Goal: Task Accomplishment & Management: Use online tool/utility

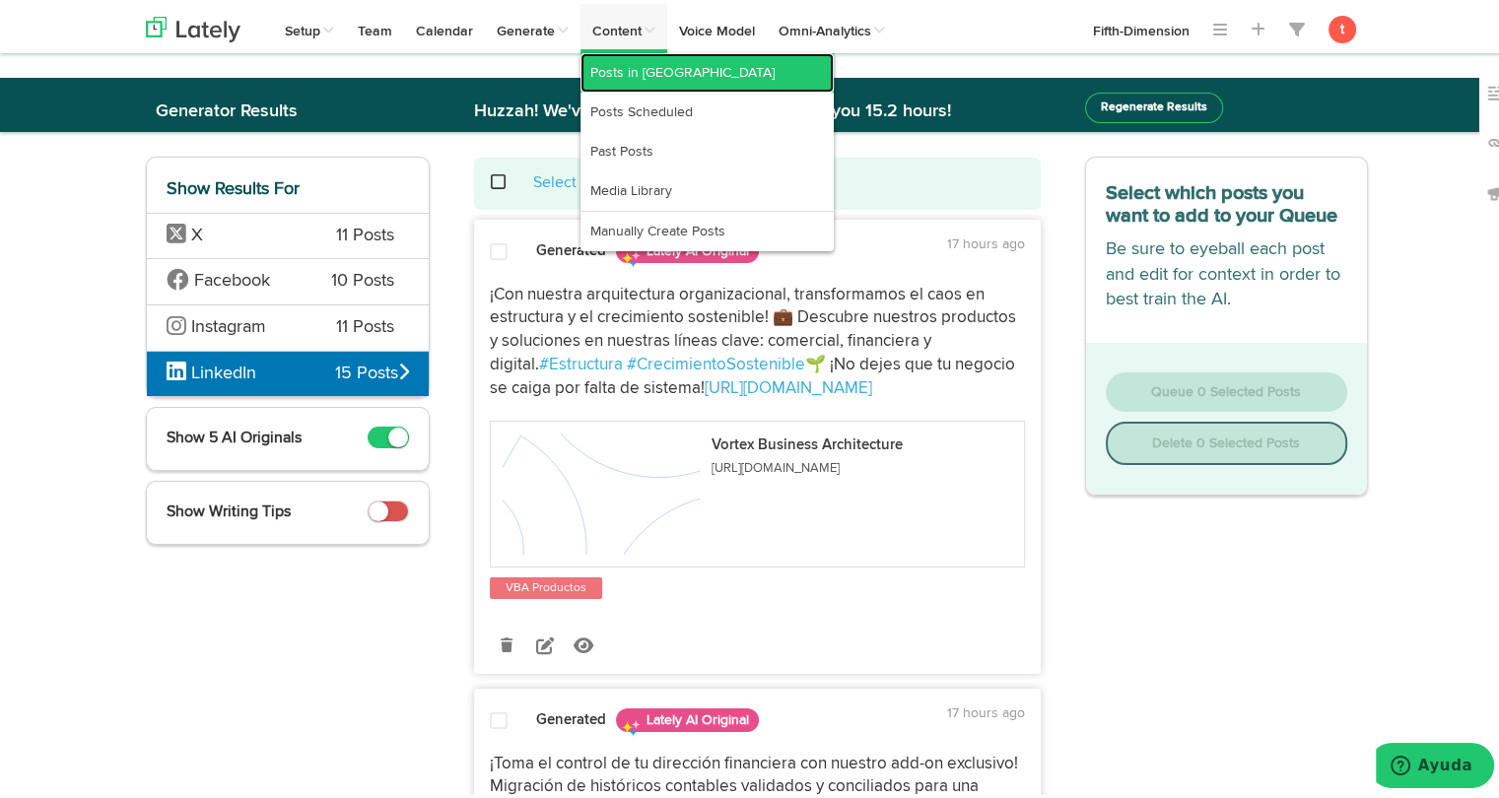
click at [634, 67] on link "Posts in [GEOGRAPHIC_DATA]" at bounding box center [706, 68] width 253 height 39
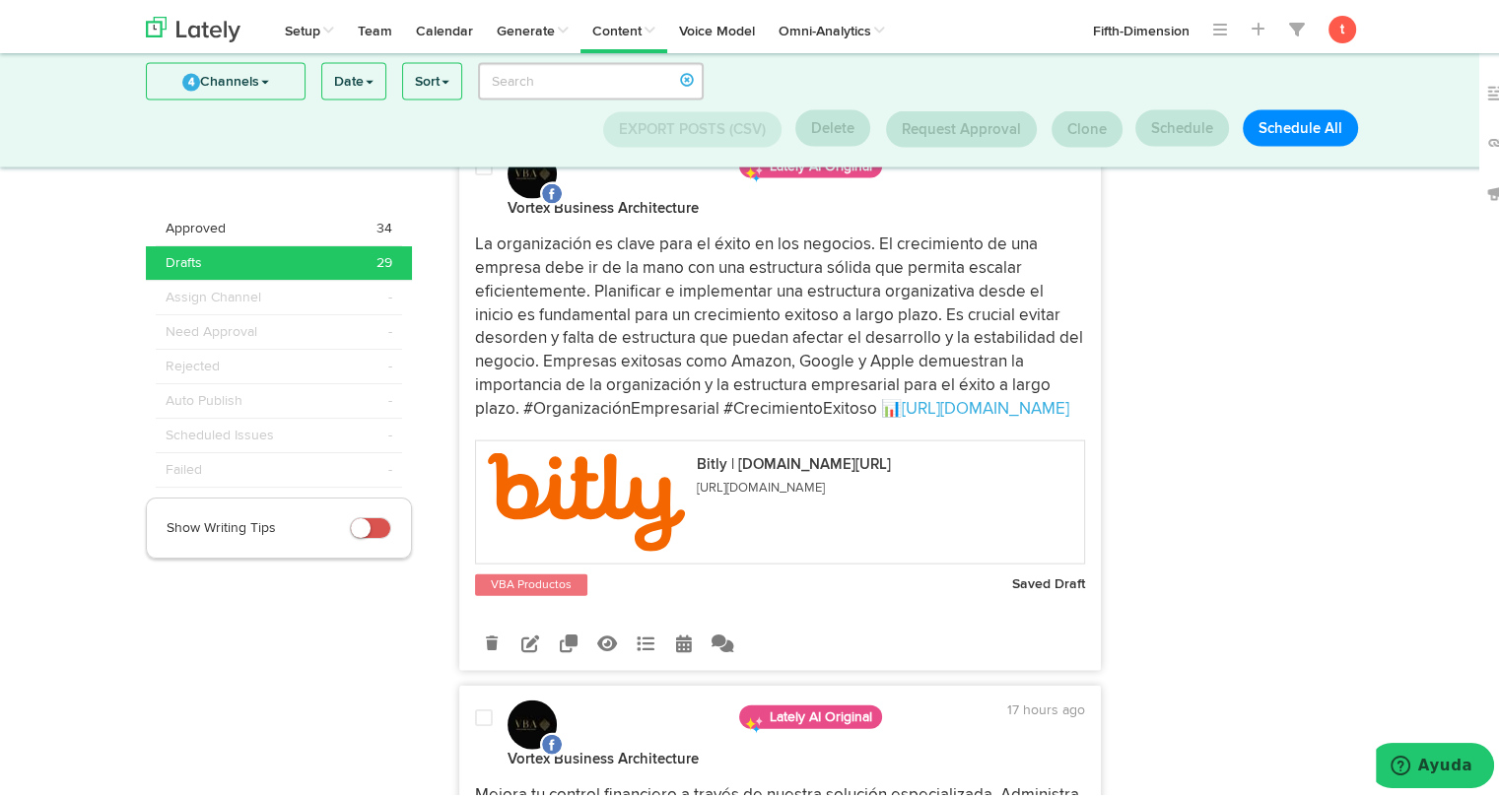
scroll to position [11693, 0]
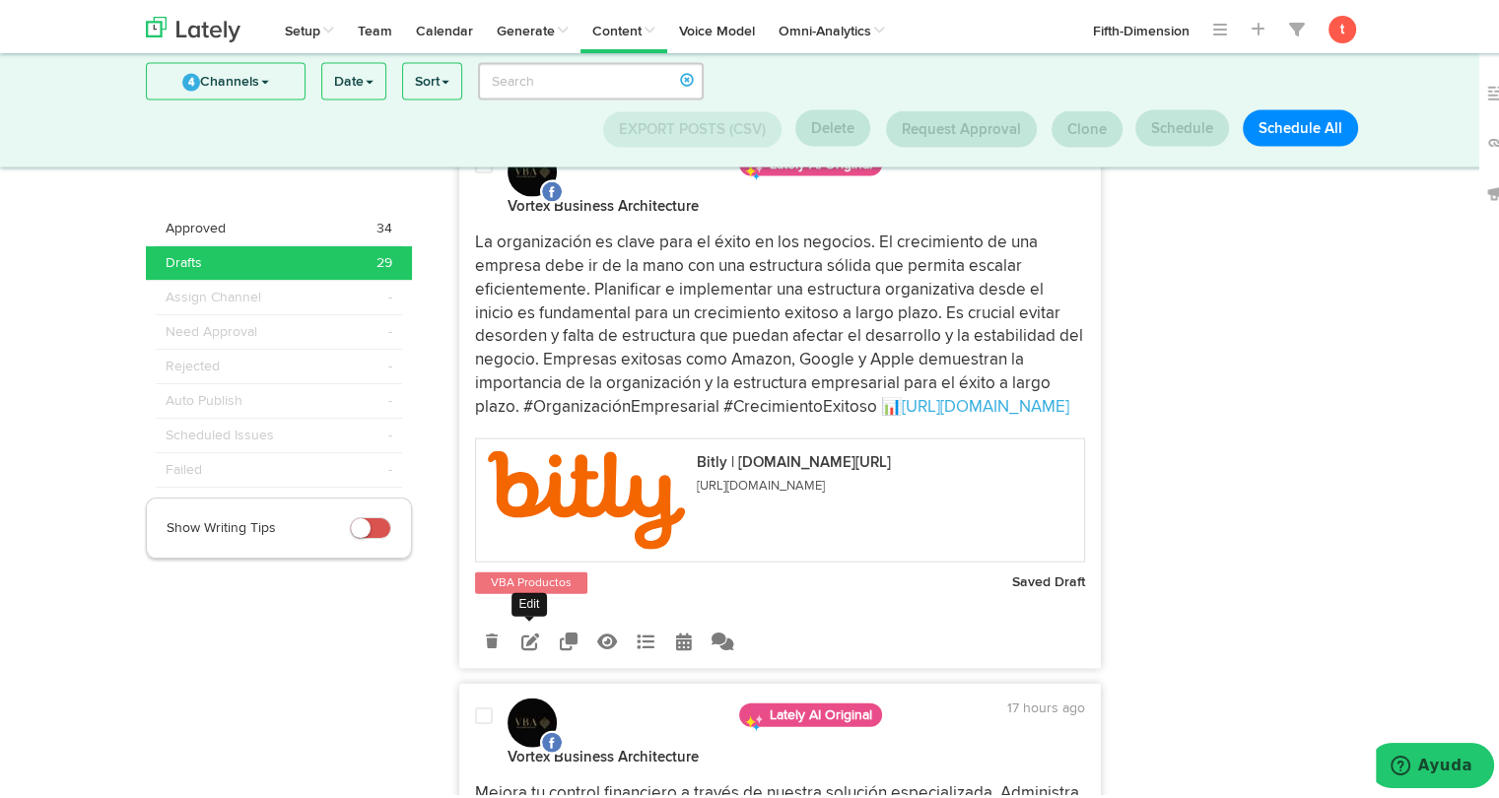
click at [527, 629] on icon at bounding box center [530, 638] width 18 height 18
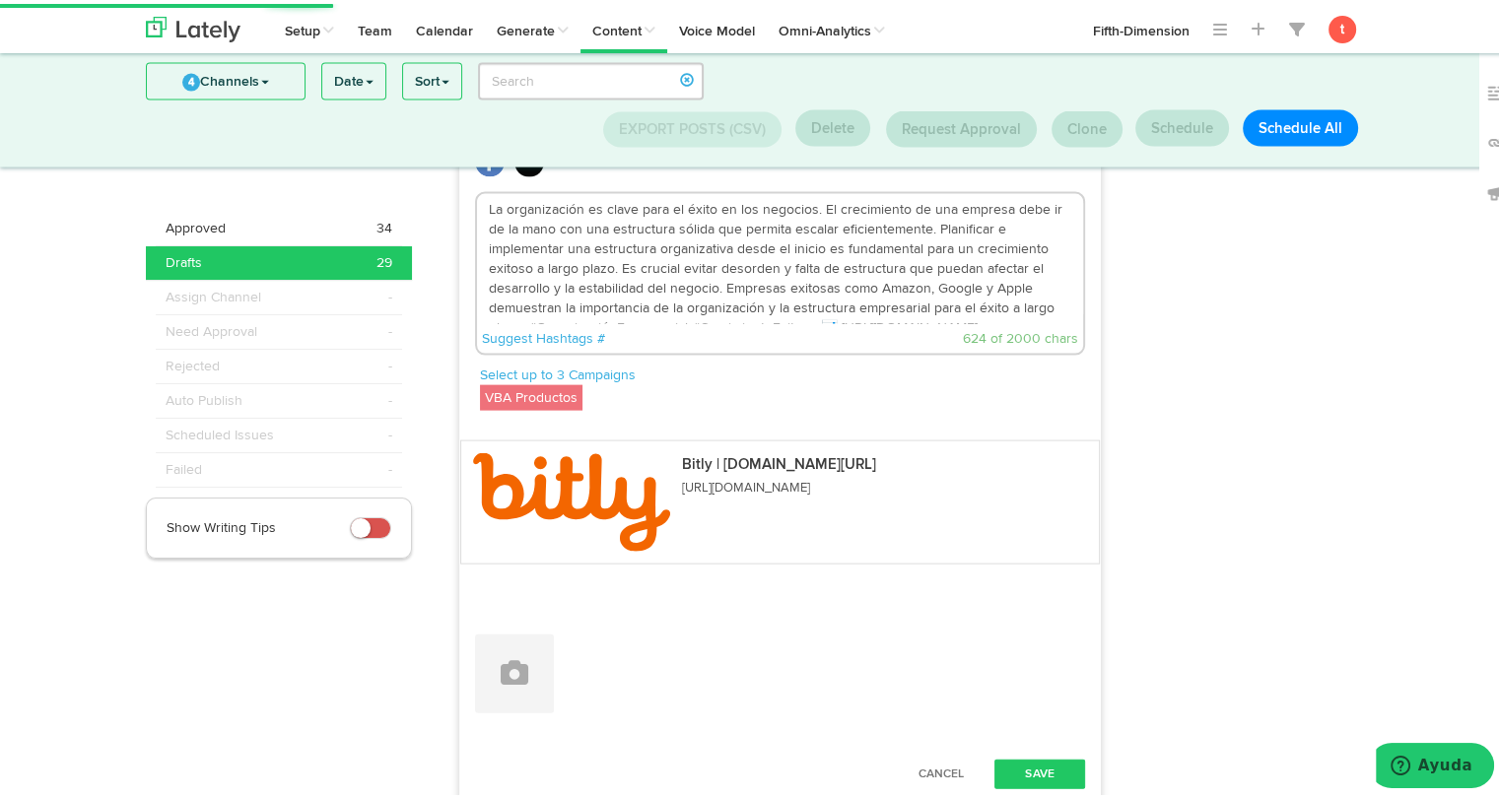
click at [527, 631] on button at bounding box center [514, 670] width 79 height 79
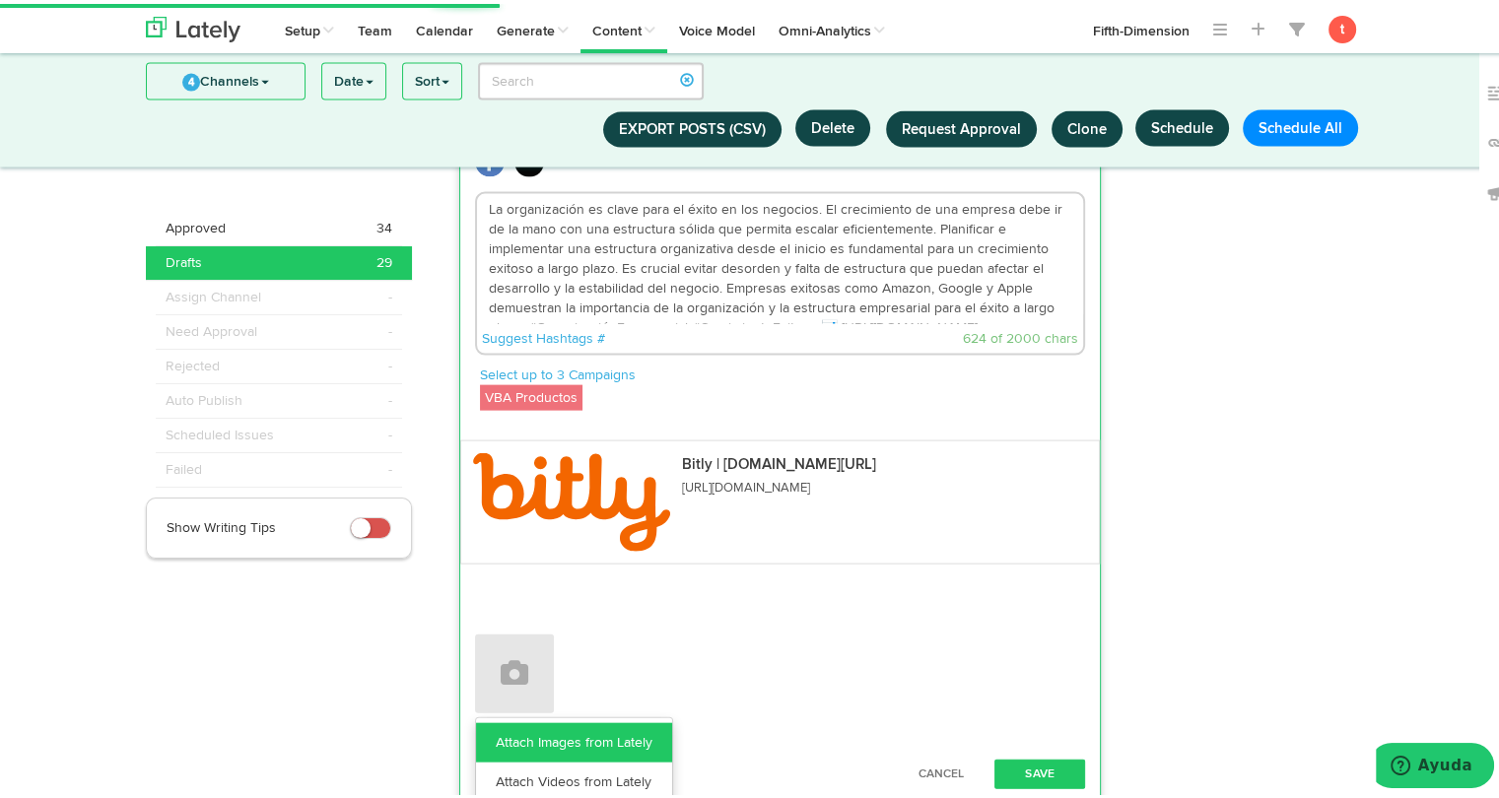
click at [540, 719] on link "Attach Images from Lately" at bounding box center [574, 738] width 196 height 39
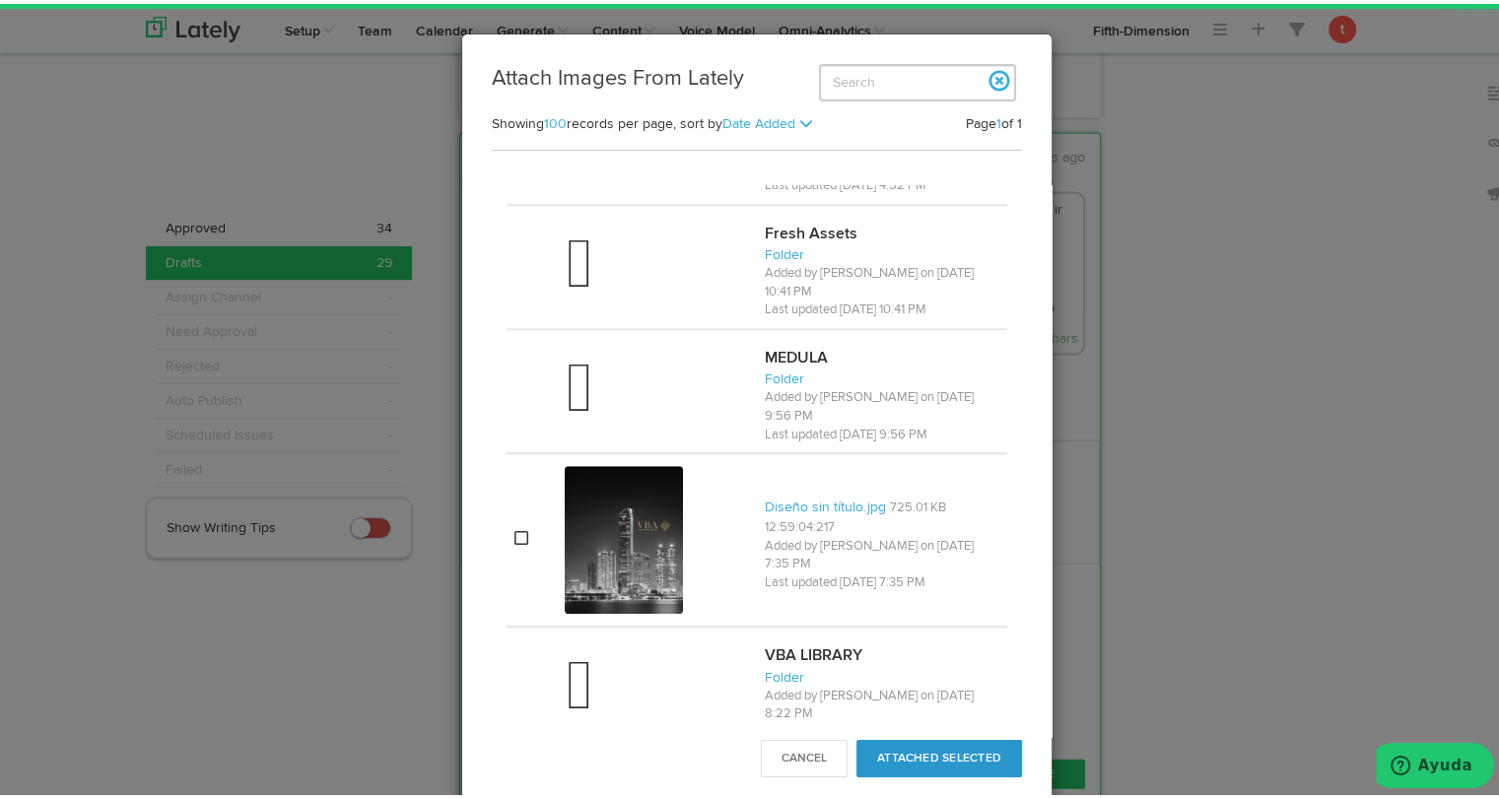
scroll to position [1539, 0]
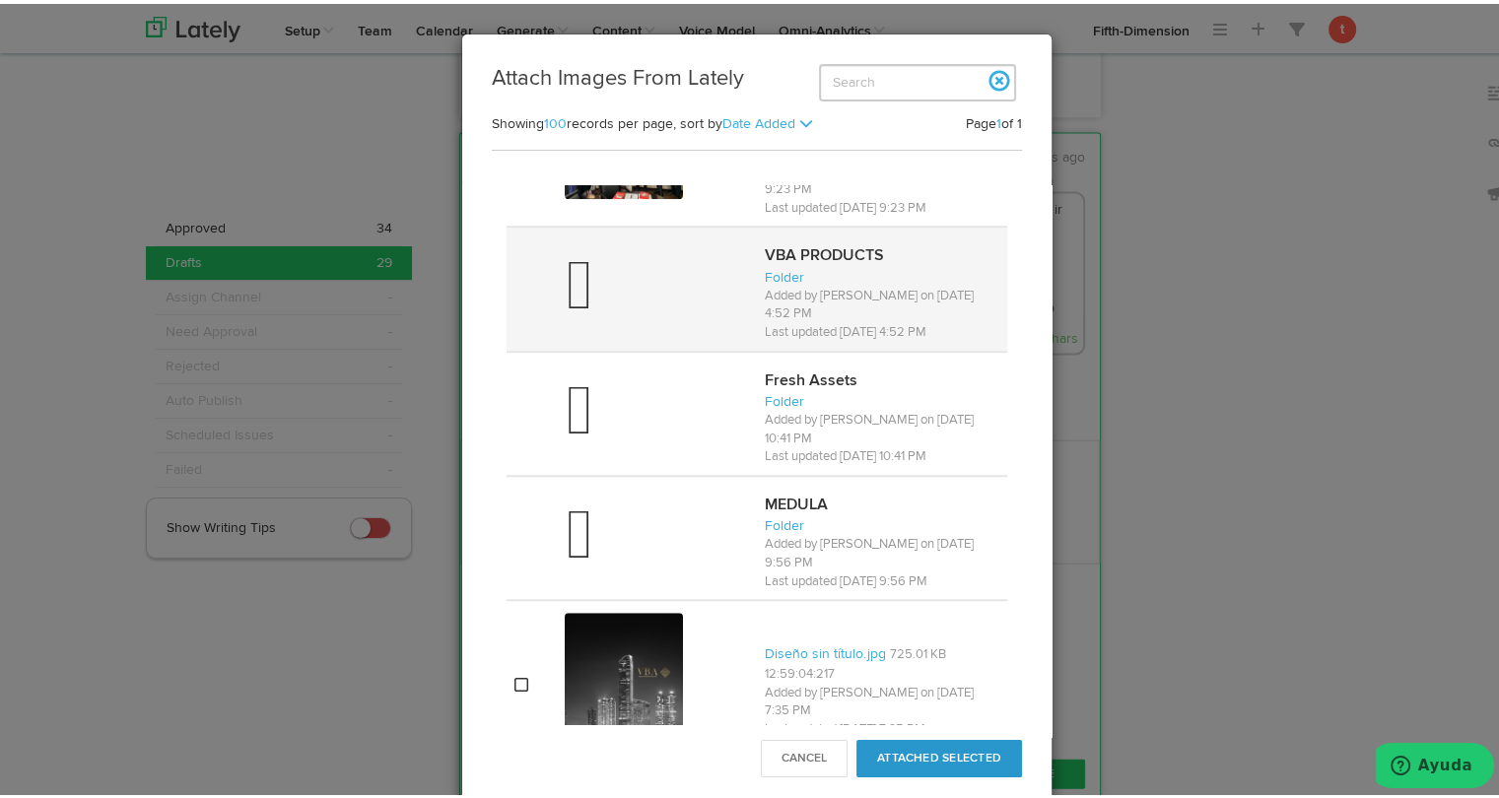
click at [668, 293] on div at bounding box center [657, 284] width 184 height 79
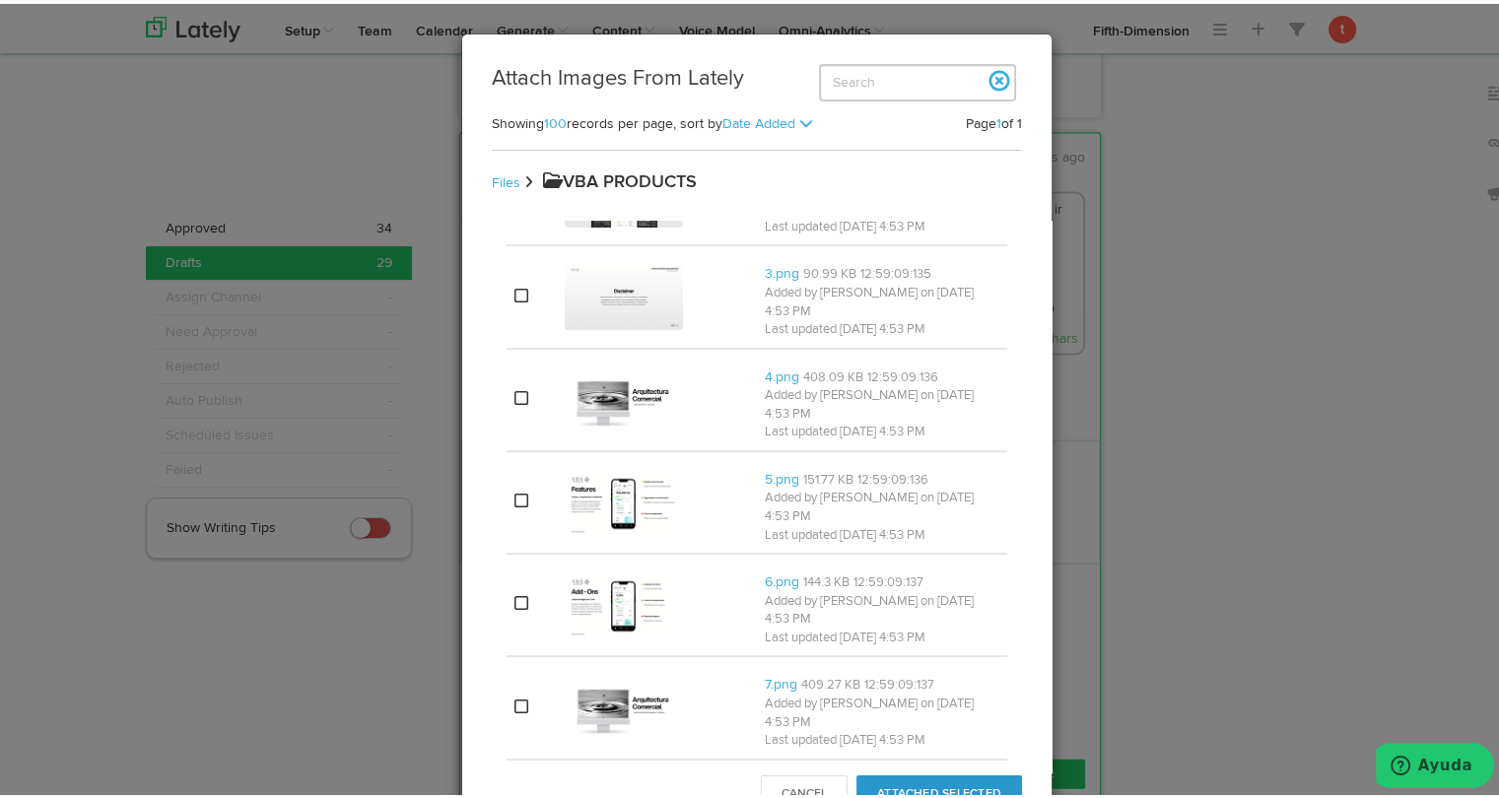
scroll to position [0, 0]
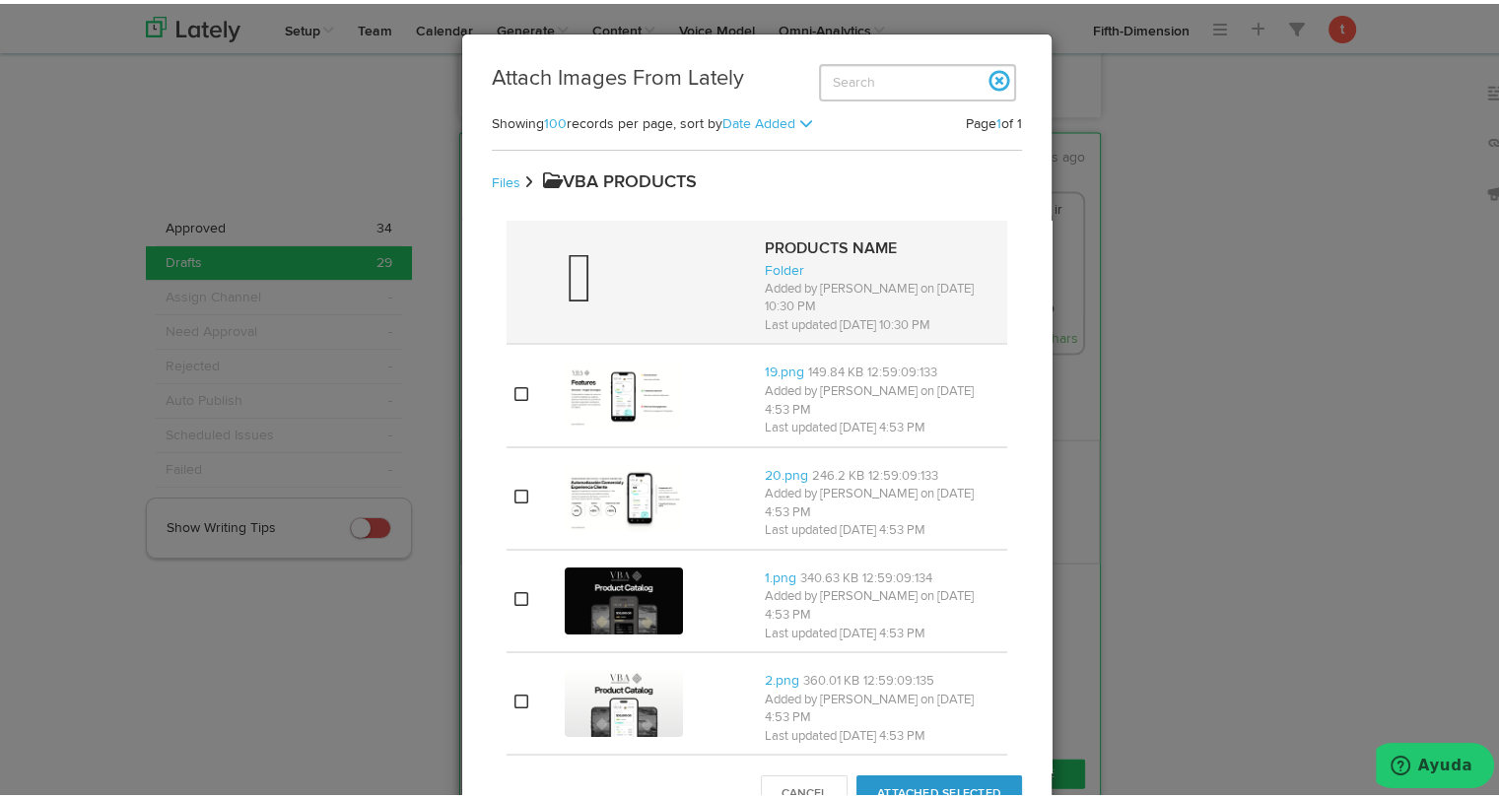
click at [570, 255] on span at bounding box center [579, 277] width 28 height 55
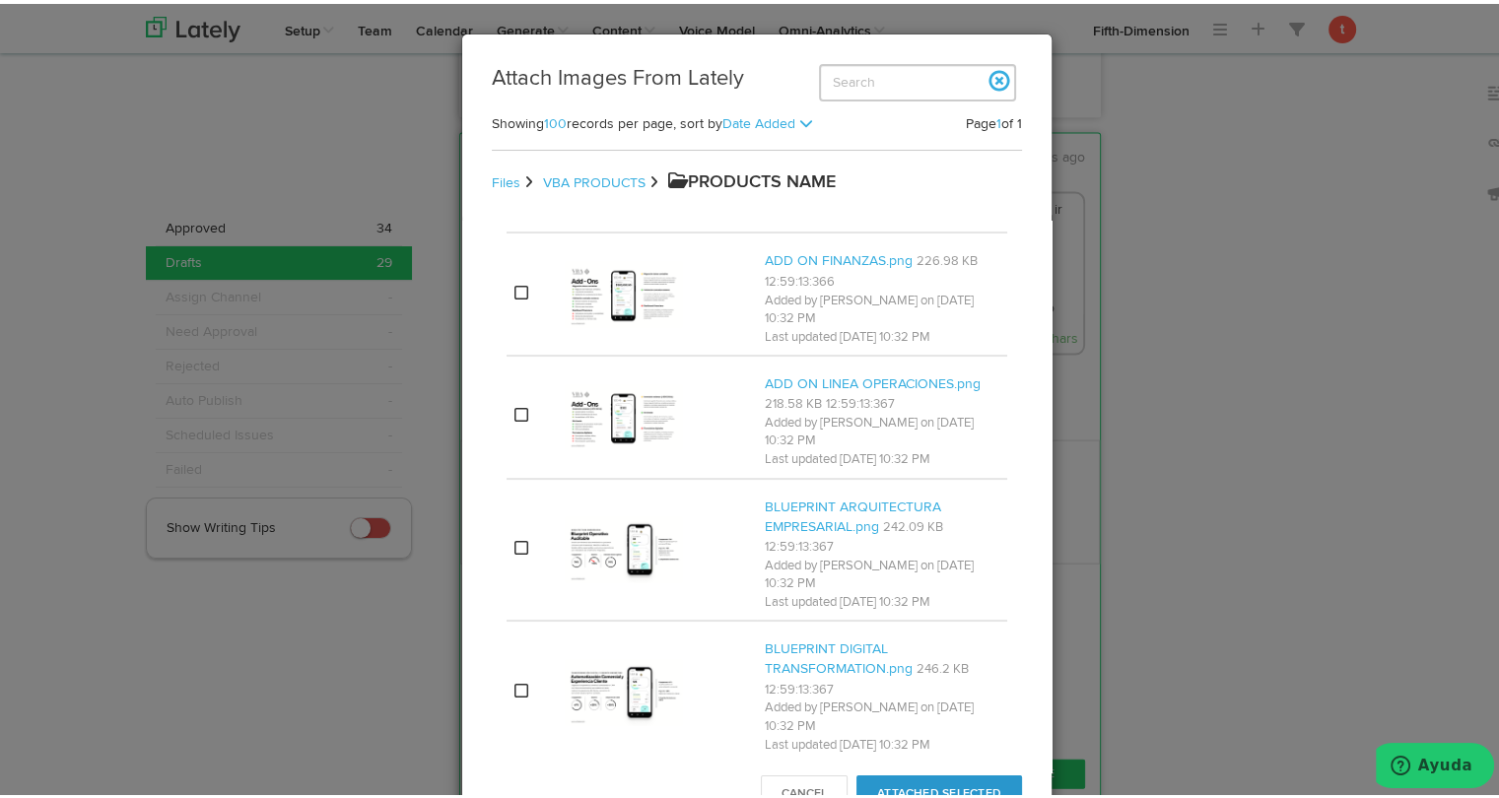
scroll to position [358, 0]
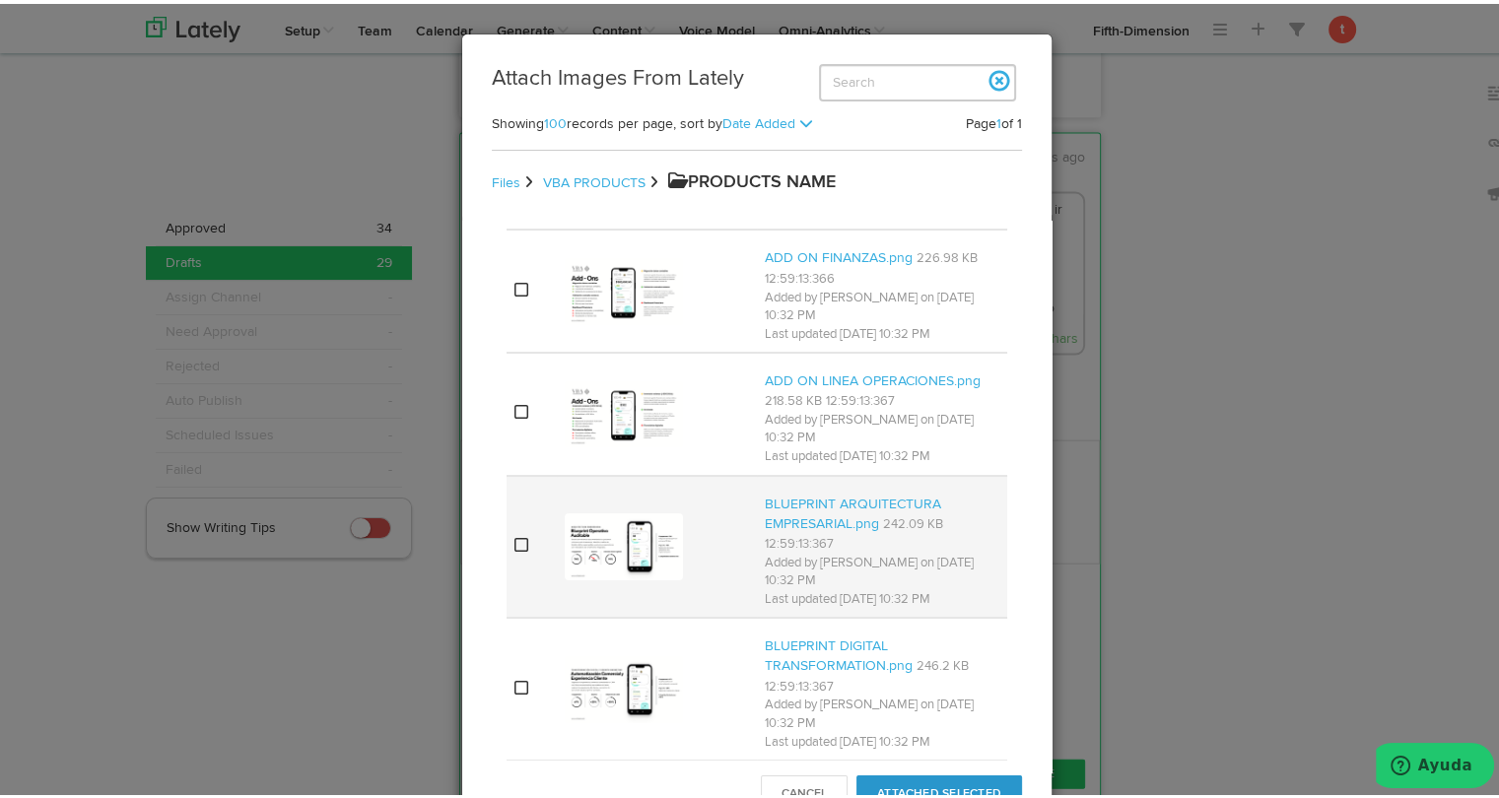
click at [541, 571] on td at bounding box center [531, 543] width 50 height 143
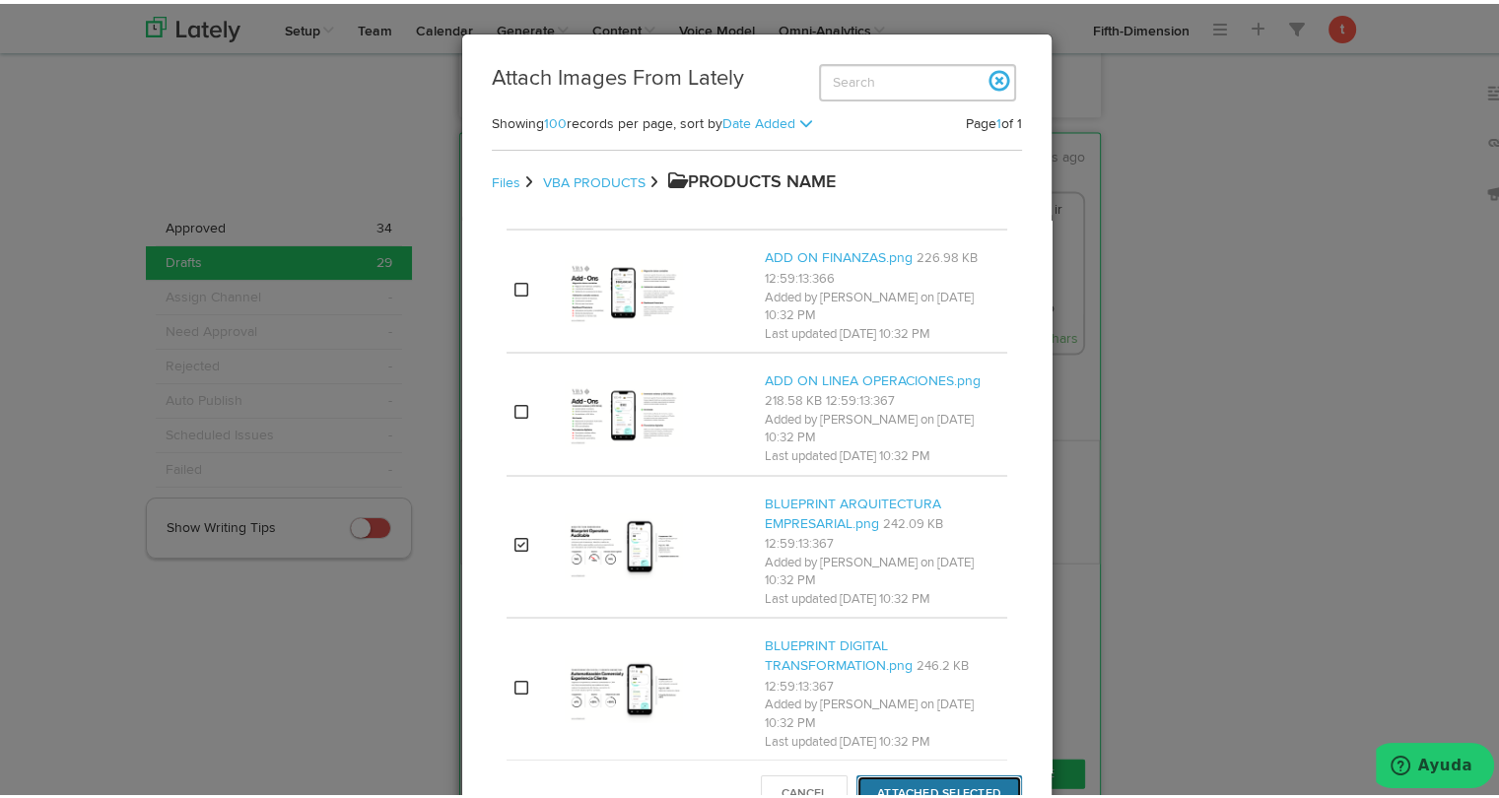
click at [893, 781] on button "Attached Selected" at bounding box center [939, 789] width 166 height 37
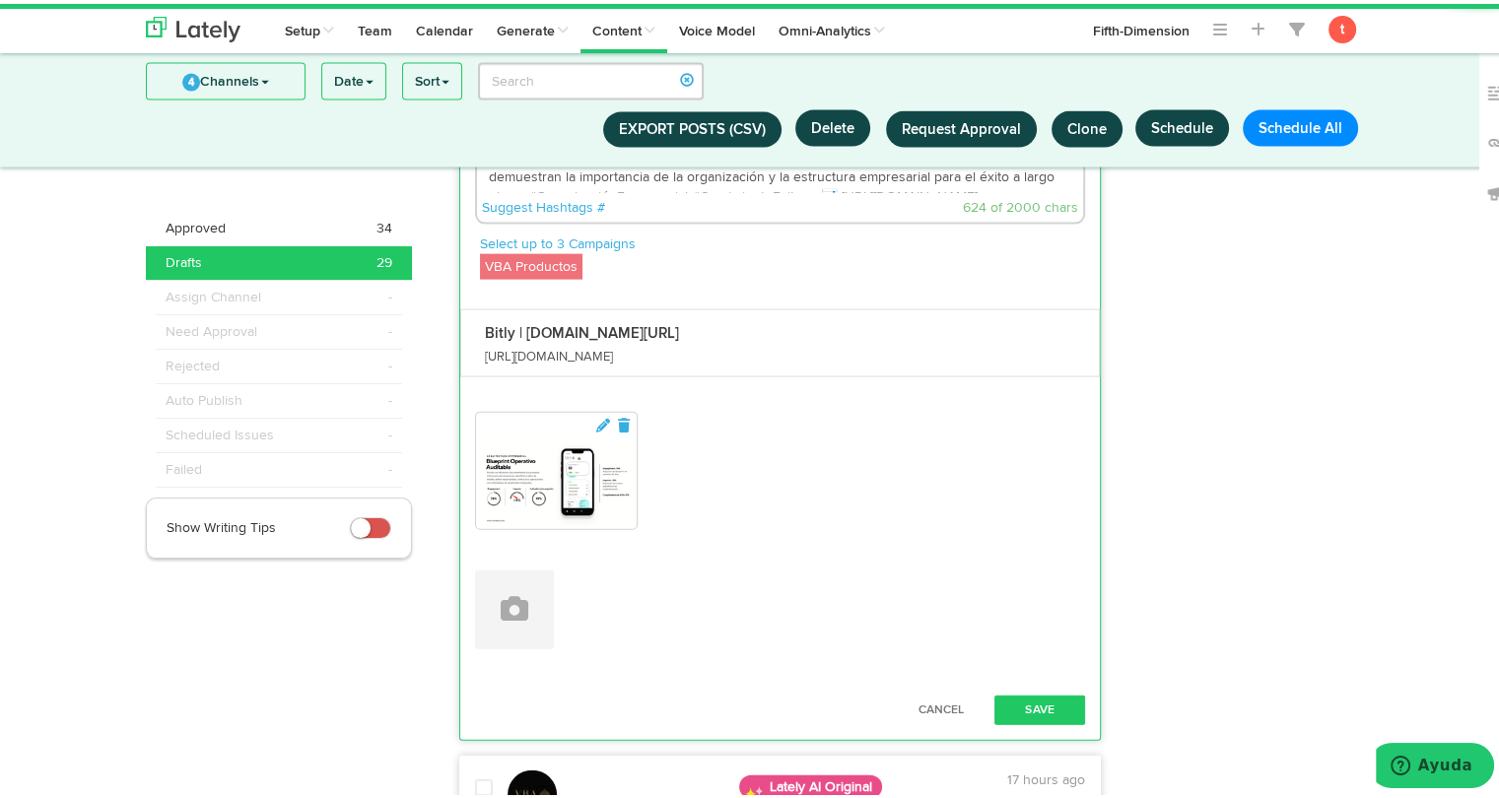
scroll to position [11835, 0]
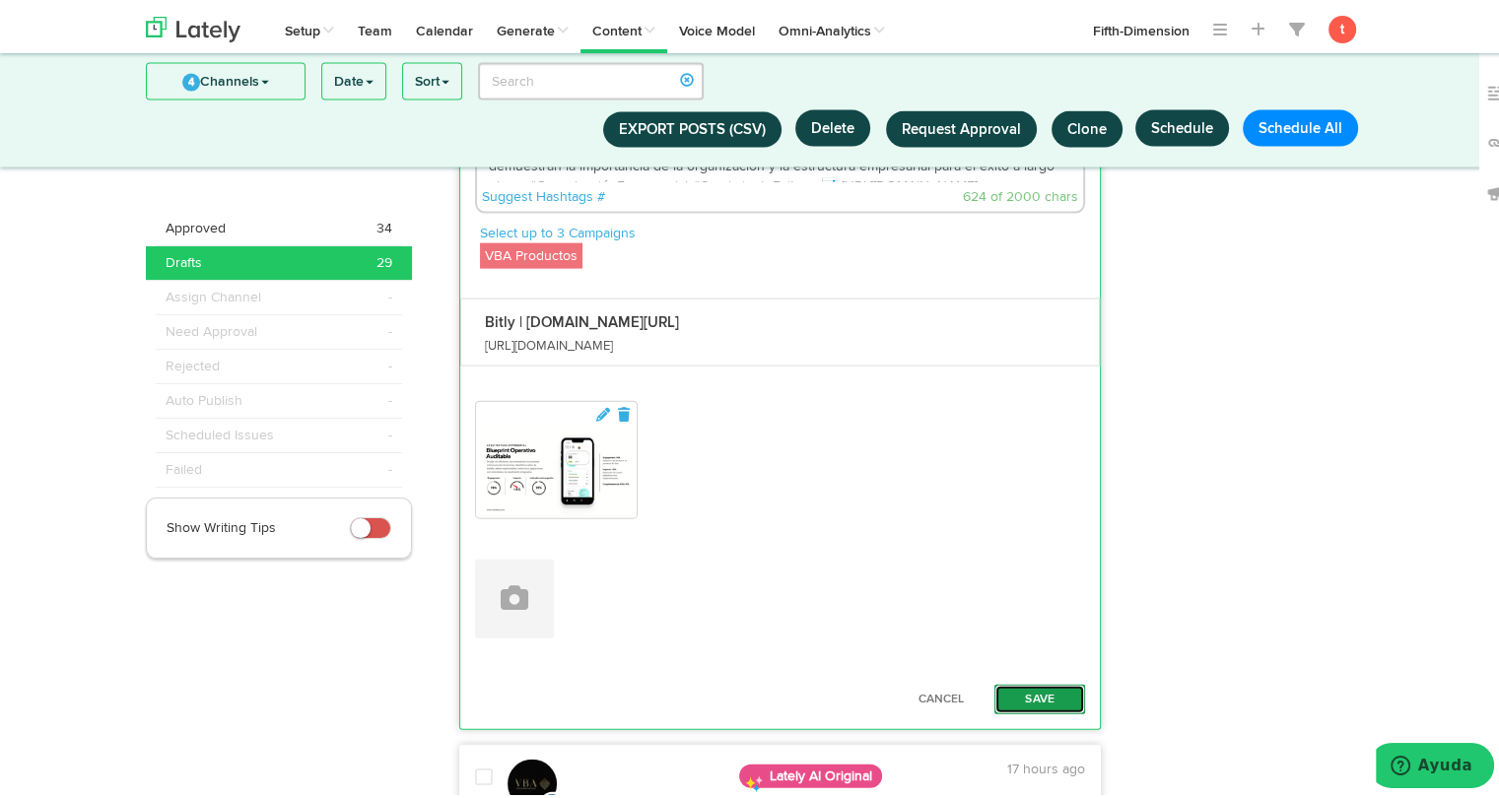
click at [1017, 681] on button "Save" at bounding box center [1039, 696] width 91 height 30
